Goal: Task Accomplishment & Management: Manage account settings

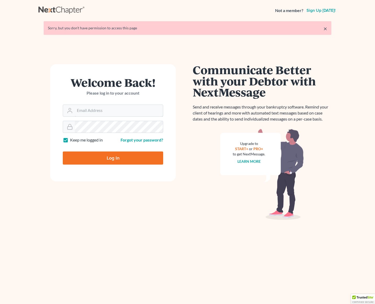
type input "[PERSON_NAME][EMAIL_ADDRESS][DOMAIN_NAME]"
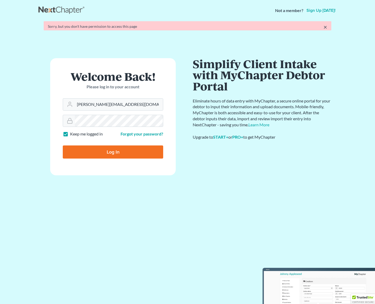
click at [129, 156] on form "Welcome Back! Please log in to your account Email Address [PERSON_NAME][EMAIL_A…" at bounding box center [113, 116] width 126 height 117
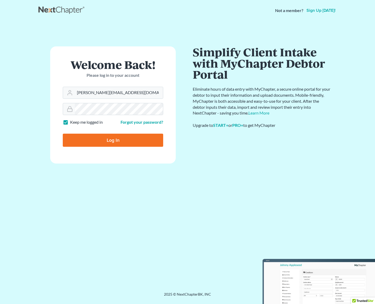
click at [131, 138] on input "Log In" at bounding box center [113, 140] width 101 height 13
type input "Thinking..."
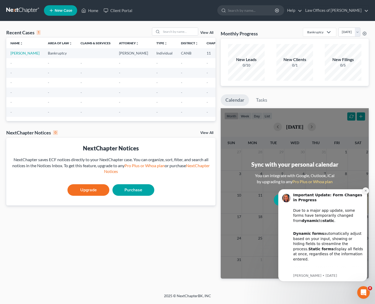
click at [368, 189] on button "Dismiss notification" at bounding box center [366, 190] width 7 height 7
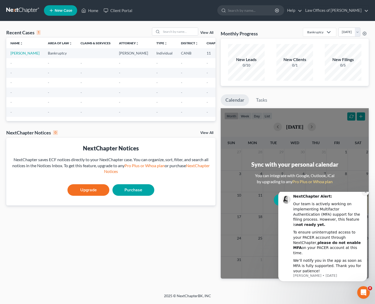
click at [366, 193] on icon "Dismiss notification" at bounding box center [366, 191] width 3 height 3
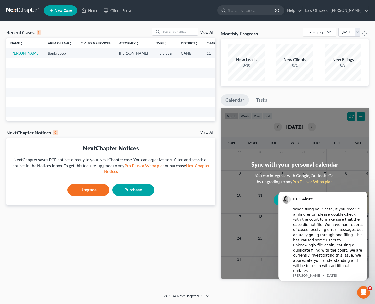
click at [366, 193] on icon "Dismiss notification" at bounding box center [366, 192] width 2 height 2
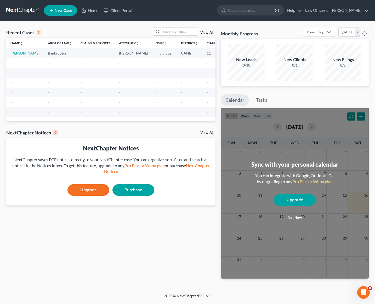
click at [296, 216] on button "Not now" at bounding box center [295, 217] width 42 height 10
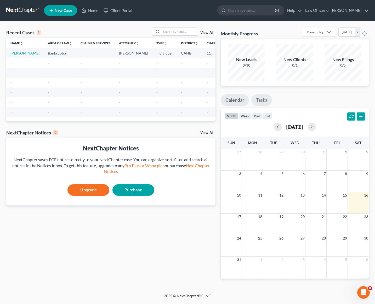
click at [264, 100] on link "Tasks" at bounding box center [262, 100] width 21 height 12
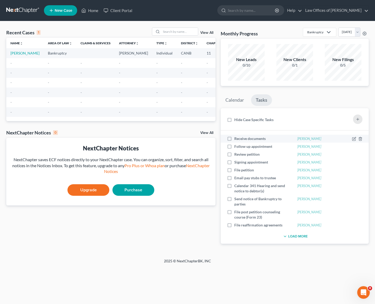
click at [235, 139] on label "Receive documents" at bounding box center [253, 138] width 36 height 5
click at [237, 139] on input "Receive documents" at bounding box center [238, 137] width 3 height 3
checkbox input "true"
click at [235, 146] on label "Follow up appointment" at bounding box center [256, 146] width 42 height 5
click at [237, 146] on input "Follow up appointment" at bounding box center [238, 145] width 3 height 3
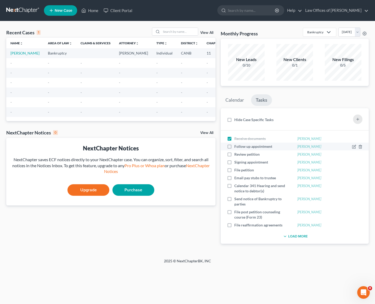
checkbox input "true"
click at [234, 153] on div "Review petition" at bounding box center [245, 154] width 37 height 5
click at [235, 155] on label "Review petition" at bounding box center [250, 154] width 30 height 5
click at [237, 155] on input "Review petition" at bounding box center [238, 153] width 3 height 3
checkbox input "true"
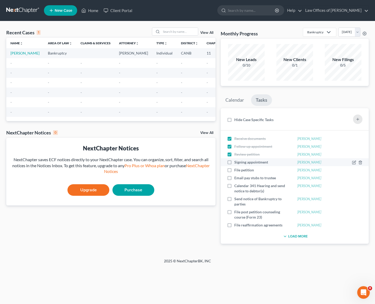
click at [235, 162] on label "Signing appointment" at bounding box center [254, 161] width 38 height 5
click at [237, 162] on input "Signing appointment" at bounding box center [238, 160] width 3 height 3
checkbox input "true"
click at [235, 170] on label "File petition" at bounding box center [247, 169] width 24 height 5
click at [237, 170] on input "File petition" at bounding box center [238, 168] width 3 height 3
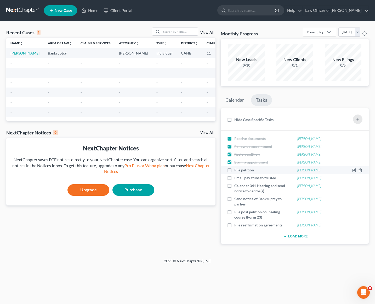
checkbox input "true"
click at [235, 180] on label "Email pay stubs to trustee" at bounding box center [258, 177] width 46 height 5
click at [237, 179] on input "Email pay stubs to trustee" at bounding box center [238, 176] width 3 height 3
checkbox input "true"
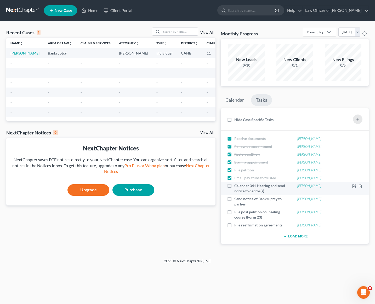
click at [235, 185] on label "Calendar 341 Hearing and send notice to debtor(s)" at bounding box center [261, 188] width 52 height 10
click at [237, 185] on input "Calendar 341 Hearing and send notice to debtor(s)" at bounding box center [238, 184] width 3 height 3
checkbox input "true"
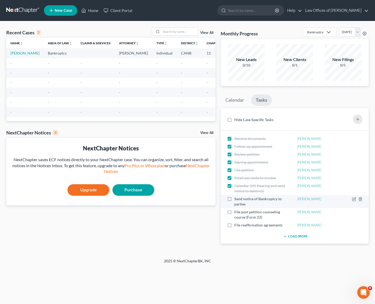
click at [235, 201] on label "Send notice of Bankruptcy to parties" at bounding box center [261, 201] width 52 height 10
click at [237, 200] on input "Send notice of Bankruptcy to parties" at bounding box center [238, 197] width 3 height 3
checkbox input "true"
click at [297, 235] on button "Load More" at bounding box center [295, 236] width 26 height 6
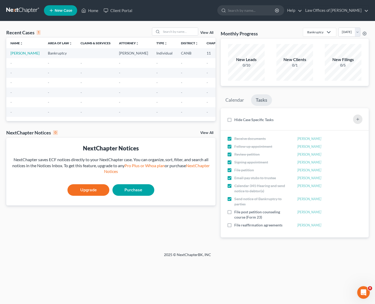
click at [235, 120] on label "Hide Case Specific Tasks" at bounding box center [254, 119] width 39 height 5
click at [237, 120] on input "Hide Case Specific Tasks" at bounding box center [238, 118] width 3 height 3
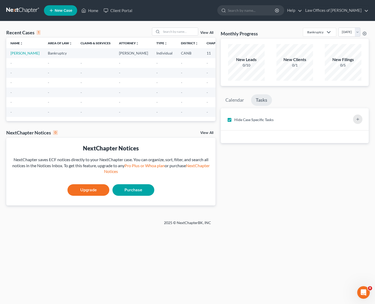
click at [235, 120] on label "Hide Case Specific Tasks" at bounding box center [254, 119] width 39 height 5
click at [237, 120] on input "Hide Case Specific Tasks" at bounding box center [238, 118] width 3 height 3
checkbox input "false"
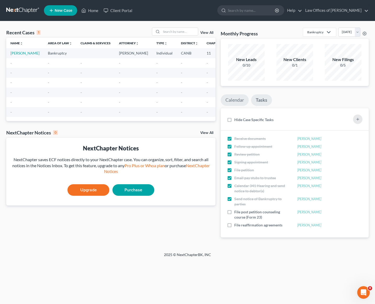
click at [239, 98] on link "Calendar" at bounding box center [235, 100] width 28 height 12
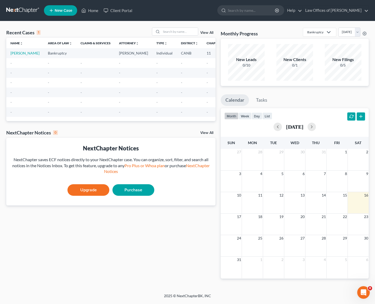
click at [368, 292] on div "Open Intercom Messenger" at bounding box center [363, 292] width 17 height 17
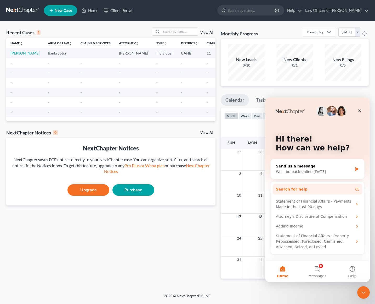
click at [306, 192] on button "Search for help" at bounding box center [318, 189] width 90 height 10
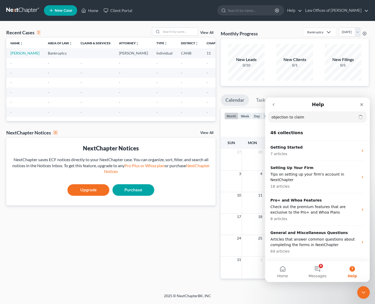
type input "objection to claim"
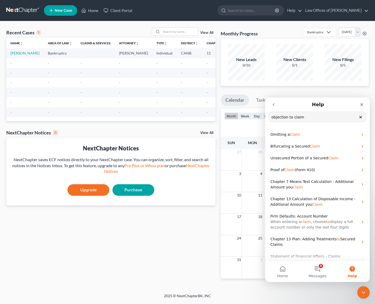
click at [77, 251] on div "Recent Cases 1 View All Name unfold_more expand_more expand_less Area of Law un…" at bounding box center [111, 156] width 215 height 259
click at [299, 9] on link "Help" at bounding box center [294, 10] width 18 height 9
click at [279, 20] on link "Help Center" at bounding box center [282, 21] width 42 height 9
click at [110, 254] on div "Recent Cases 1 View All Name unfold_more expand_more expand_less Area of Law un…" at bounding box center [111, 156] width 215 height 259
click at [364, 104] on icon "Close" at bounding box center [362, 104] width 4 height 4
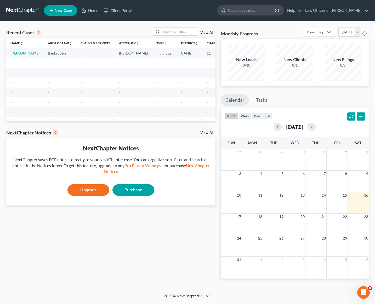
click at [235, 13] on input "search" at bounding box center [252, 10] width 48 height 10
type input "chapter 11 plan"
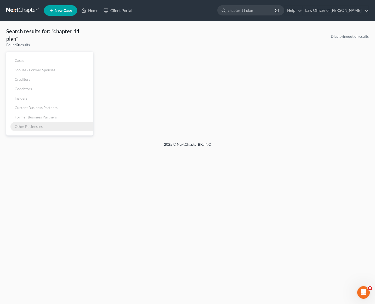
click at [40, 128] on span "Other Businesses" at bounding box center [29, 126] width 28 height 4
click at [179, 30] on div "Search results for: "chapter 11 plan" Found 0 results Cases Spouse / Former Spo…" at bounding box center [188, 81] width 368 height 108
click at [278, 10] on icon "button" at bounding box center [277, 10] width 4 height 4
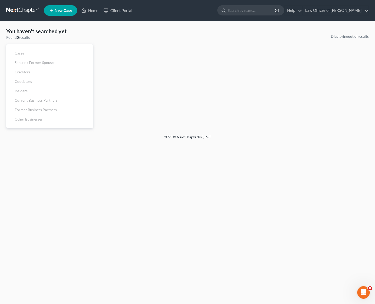
click at [144, 32] on div "You haven't searched yet Found 0 results Cases Spouse / Former Spouses Creditor…" at bounding box center [188, 77] width 368 height 101
click at [92, 10] on link "Home" at bounding box center [90, 10] width 22 height 9
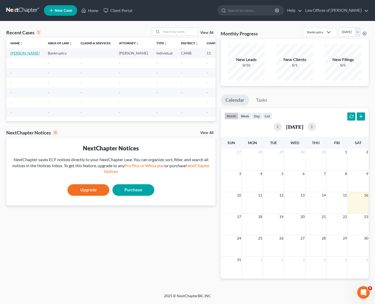
click at [17, 54] on link "Flores, Rafael" at bounding box center [24, 53] width 29 height 4
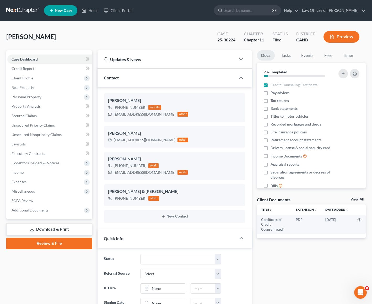
click at [164, 37] on div "Flores, Rafael Upgraded Case 25-30224 Chapter Chapter 11 Status Filed District …" at bounding box center [185, 38] width 359 height 23
click at [354, 9] on link "Law Offices of Thomas J. LaLanne" at bounding box center [332, 10] width 66 height 9
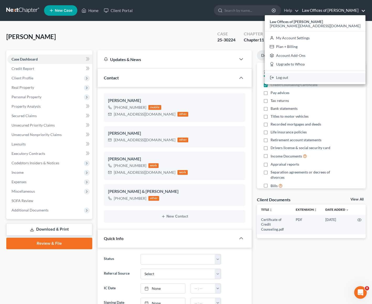
click at [318, 78] on link "Log out" at bounding box center [314, 77] width 101 height 9
